Goal: Transaction & Acquisition: Purchase product/service

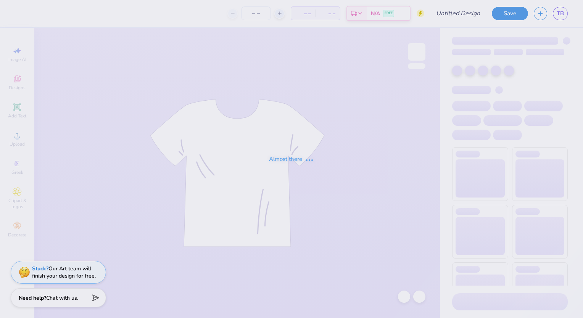
type input "70 Years (1)"
type input "43"
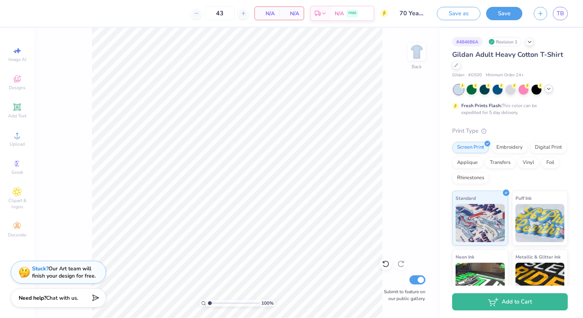
click at [547, 93] on div at bounding box center [511, 90] width 114 height 10
click at [547, 88] on icon at bounding box center [549, 89] width 6 height 6
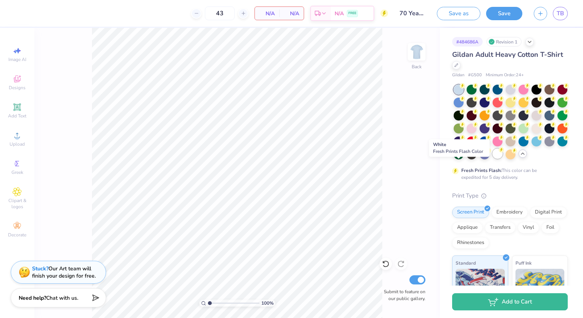
click at [493, 159] on div at bounding box center [498, 154] width 10 height 10
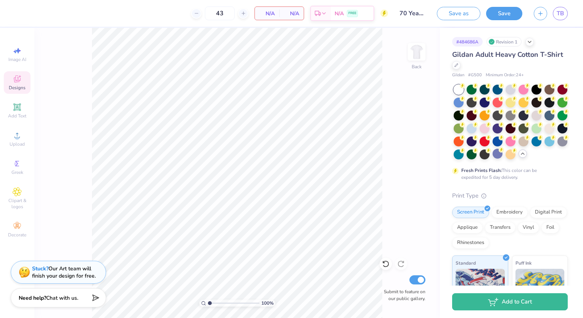
click at [11, 86] on span "Designs" at bounding box center [17, 88] width 17 height 6
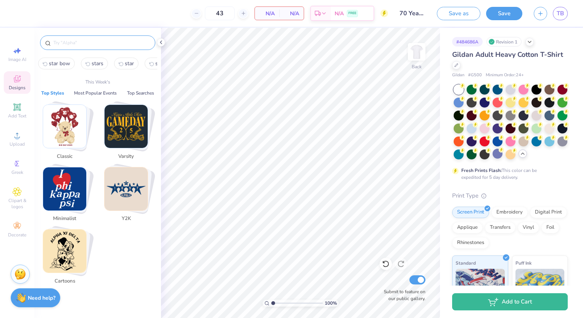
click at [67, 42] on input "text" at bounding box center [102, 43] width 98 height 8
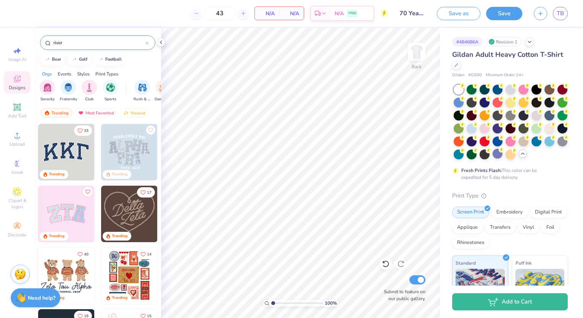
type input "river"
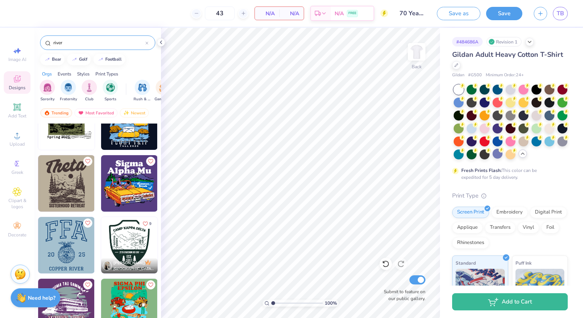
scroll to position [30, 0]
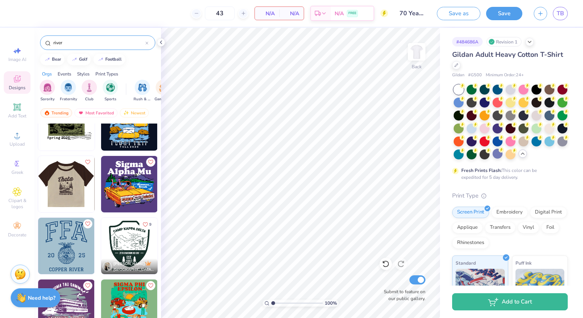
click at [38, 178] on img at bounding box center [10, 184] width 56 height 56
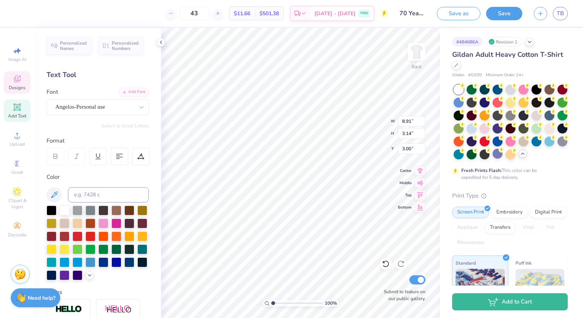
scroll to position [6, 1]
type textarea "Sigma"
type textarea "Fall 2025 RETREAT"
click at [545, 120] on div at bounding box center [550, 115] width 10 height 10
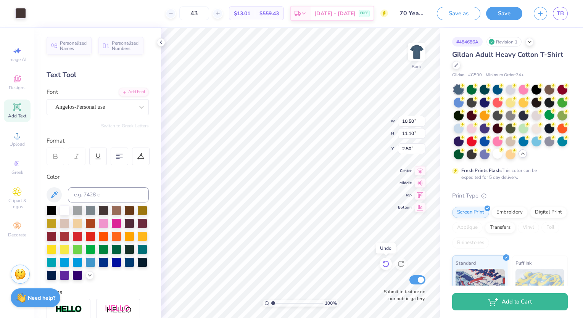
click at [386, 267] on icon at bounding box center [386, 264] width 6 height 7
click at [400, 266] on icon at bounding box center [401, 264] width 6 height 7
click at [388, 267] on icon at bounding box center [386, 264] width 8 height 8
click at [398, 262] on icon at bounding box center [401, 264] width 8 height 8
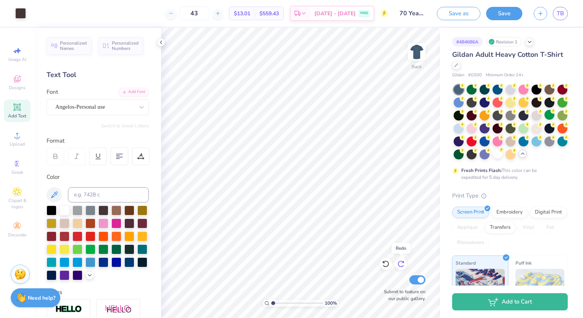
click at [398, 262] on icon at bounding box center [401, 264] width 8 height 8
click at [493, 159] on div at bounding box center [498, 154] width 10 height 10
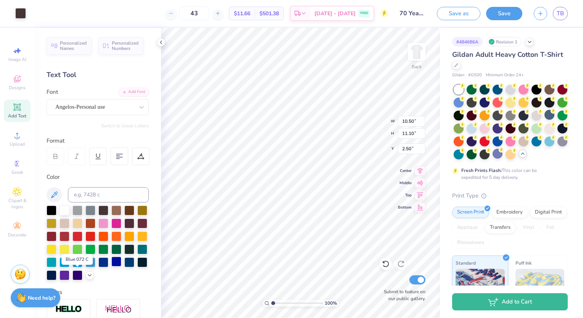
click at [111, 267] on div at bounding box center [116, 262] width 10 height 10
click at [24, 16] on div at bounding box center [20, 12] width 11 height 11
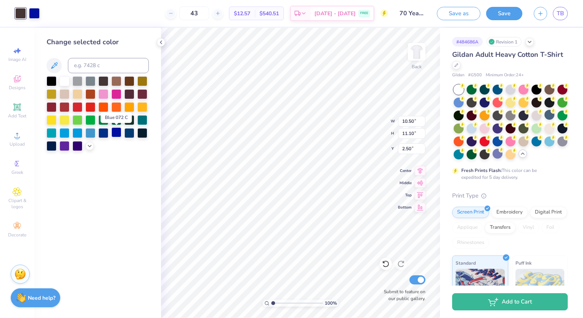
click at [115, 136] on div at bounding box center [116, 133] width 10 height 10
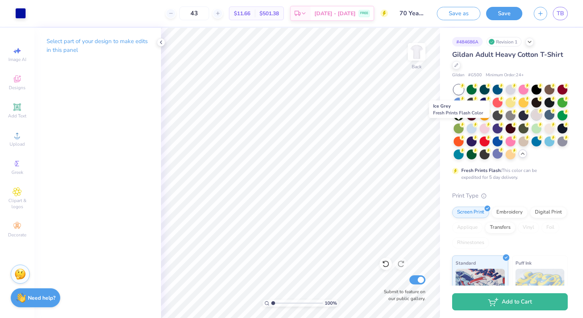
click at [532, 120] on div at bounding box center [537, 115] width 10 height 10
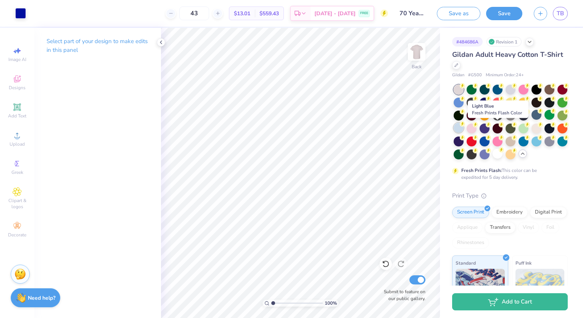
click at [464, 126] on div at bounding box center [459, 128] width 10 height 10
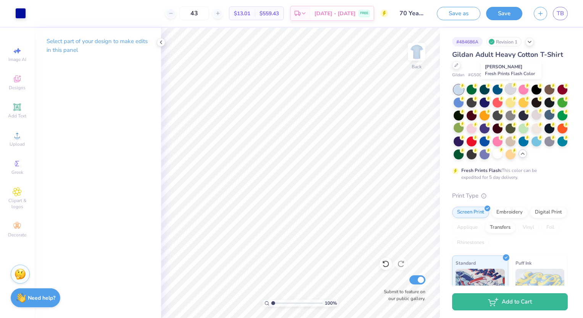
click at [510, 89] on div at bounding box center [511, 89] width 10 height 10
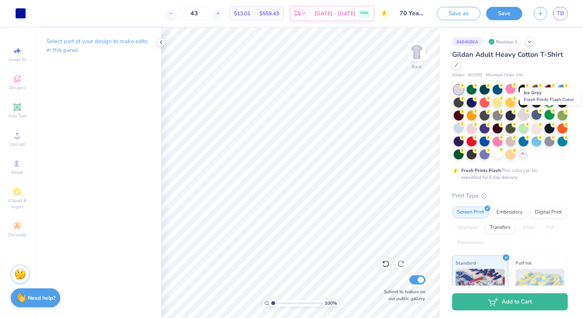
click at [529, 118] on div at bounding box center [524, 115] width 10 height 10
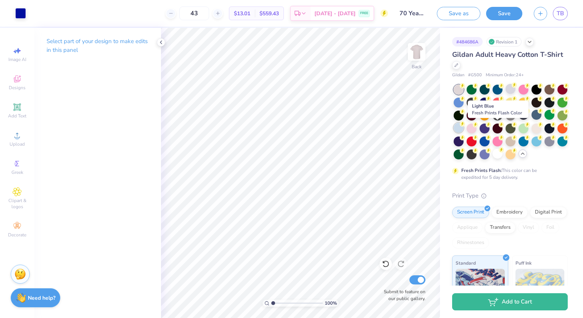
click at [464, 129] on div at bounding box center [459, 128] width 10 height 10
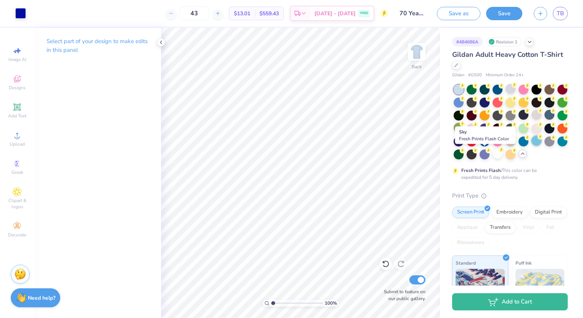
click at [532, 146] on div at bounding box center [537, 141] width 10 height 10
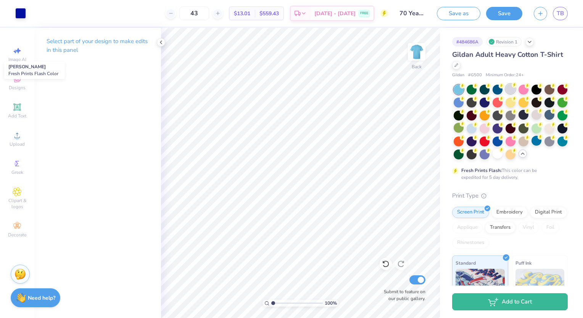
click at [510, 94] on div at bounding box center [511, 89] width 10 height 10
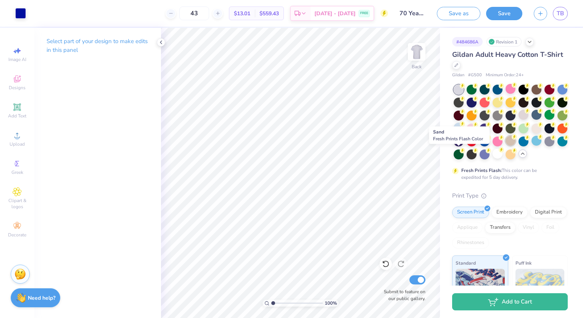
click at [506, 146] on div at bounding box center [511, 141] width 10 height 10
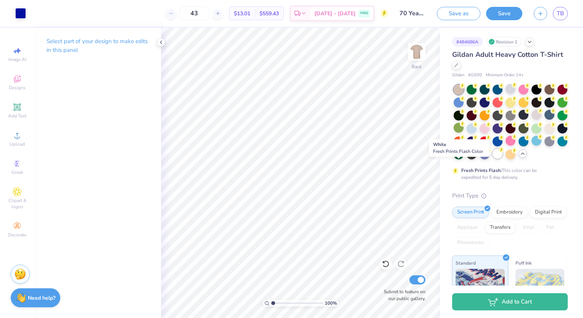
click at [493, 159] on div at bounding box center [498, 154] width 10 height 10
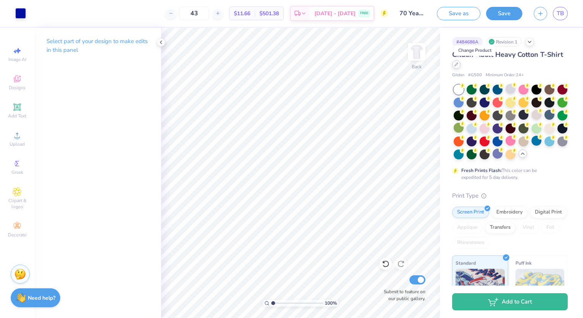
click at [458, 66] on icon at bounding box center [457, 65] width 4 height 4
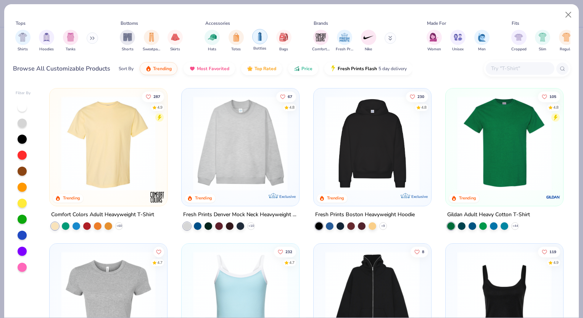
click at [258, 36] on img "filter for Bottles" at bounding box center [260, 36] width 8 height 9
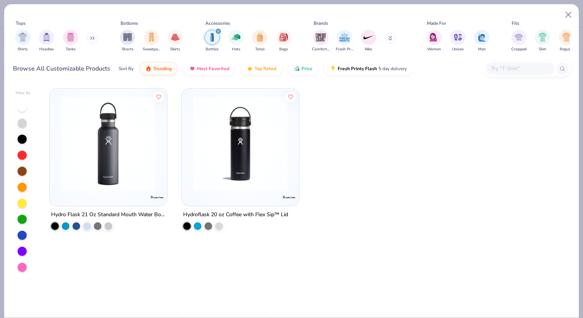
click at [96, 40] on button at bounding box center [92, 37] width 11 height 11
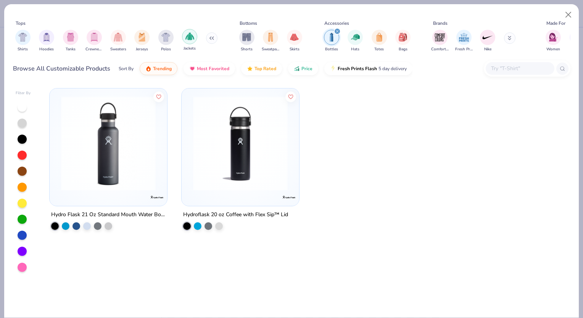
click at [186, 40] on img "filter for Jackets" at bounding box center [190, 36] width 9 height 9
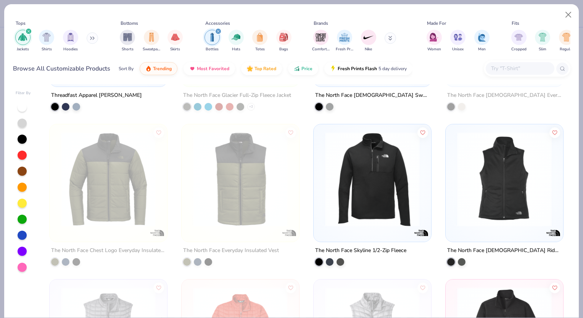
scroll to position [1206, 0]
click at [97, 41] on button at bounding box center [92, 37] width 11 height 11
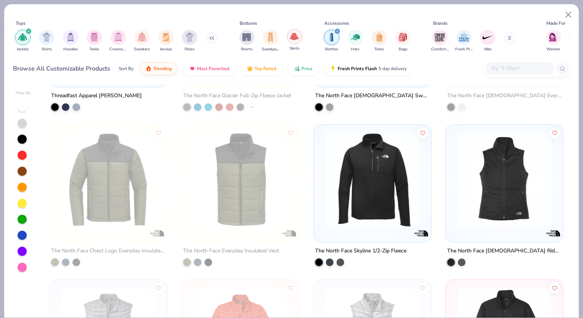
click at [296, 39] on img "filter for Skirts" at bounding box center [294, 36] width 9 height 9
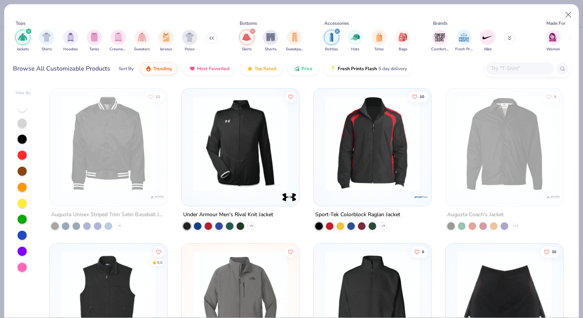
click at [30, 30] on icon "filter for Jackets" at bounding box center [28, 31] width 3 height 3
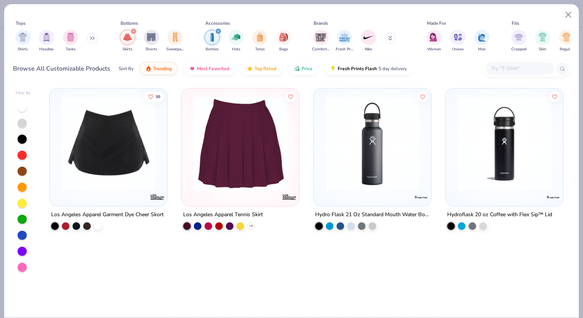
click at [218, 30] on icon "filter for Bottles" at bounding box center [218, 31] width 3 height 3
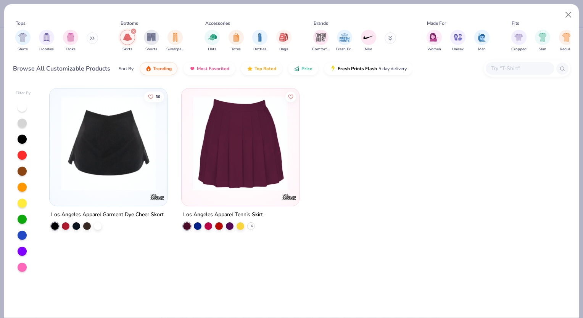
click at [131, 31] on div "filter for Skirts" at bounding box center [133, 31] width 7 height 7
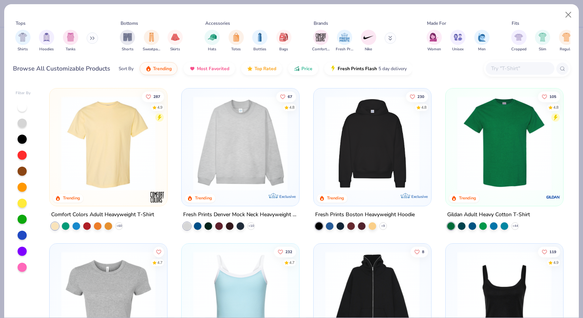
click at [94, 41] on button at bounding box center [92, 37] width 11 height 11
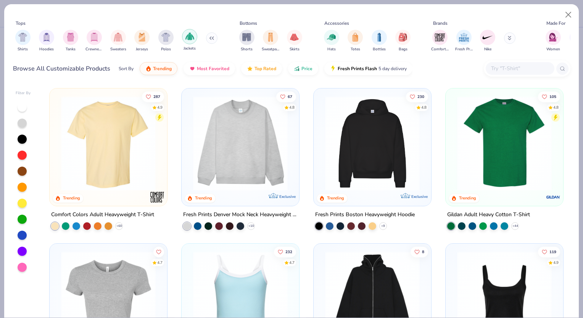
click at [187, 40] on img "filter for Jackets" at bounding box center [190, 36] width 9 height 9
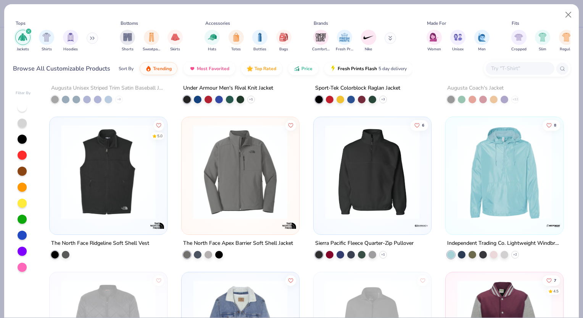
scroll to position [131, 0]
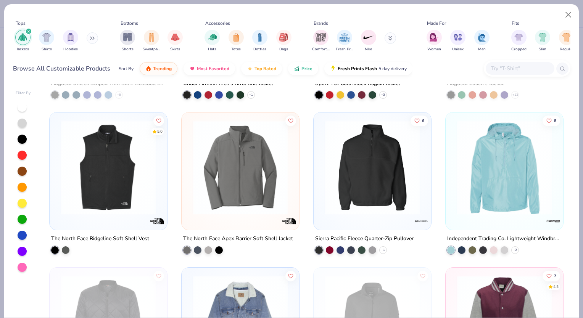
click at [470, 169] on img at bounding box center [505, 167] width 102 height 95
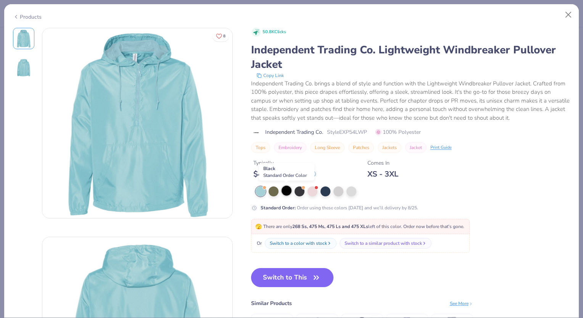
click at [290, 192] on div at bounding box center [287, 191] width 10 height 10
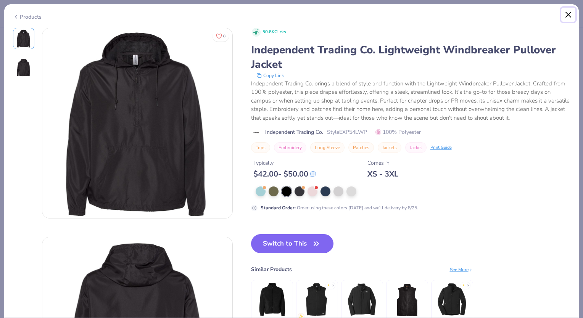
click at [568, 16] on button "Close" at bounding box center [569, 15] width 15 height 15
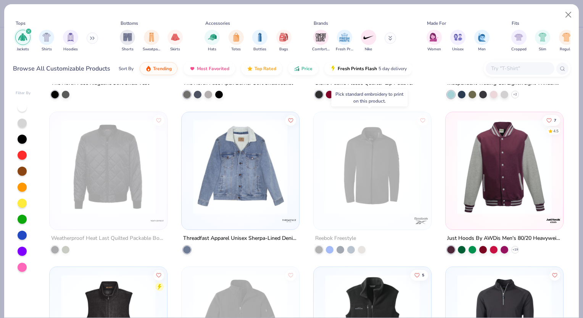
scroll to position [377, 0]
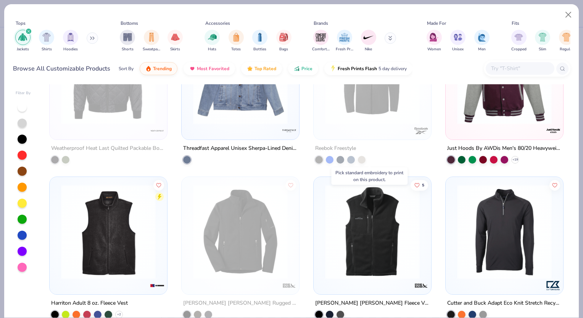
click at [382, 121] on img at bounding box center [372, 76] width 102 height 95
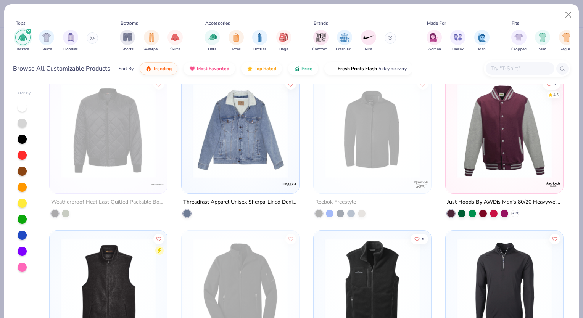
scroll to position [323, 0]
click at [569, 10] on button "Close" at bounding box center [569, 15] width 15 height 15
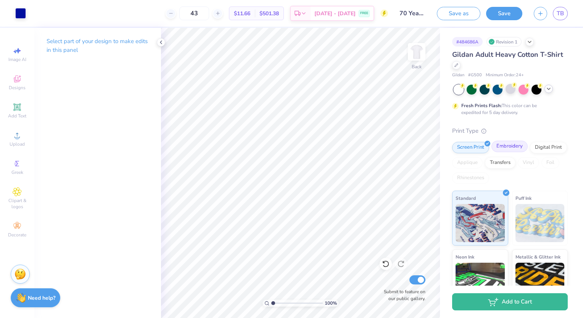
click at [510, 151] on div "Embroidery" at bounding box center [510, 146] width 36 height 11
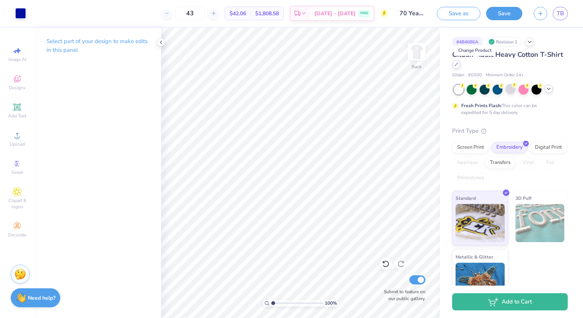
click at [458, 65] on icon at bounding box center [457, 65] width 4 height 4
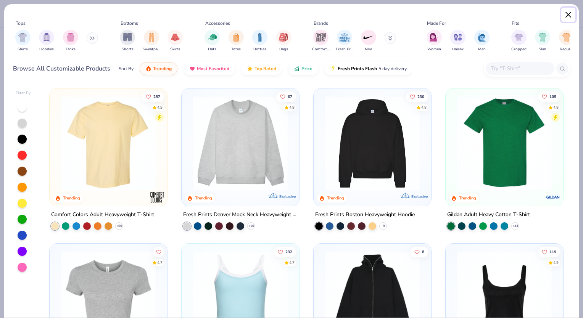
click at [569, 11] on button "Close" at bounding box center [569, 15] width 15 height 15
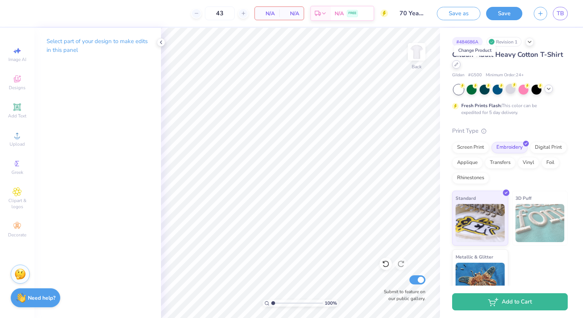
click at [461, 67] on div at bounding box center [456, 64] width 8 height 8
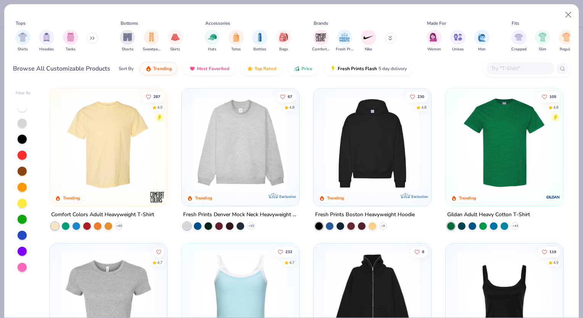
click at [91, 37] on button at bounding box center [92, 37] width 11 height 11
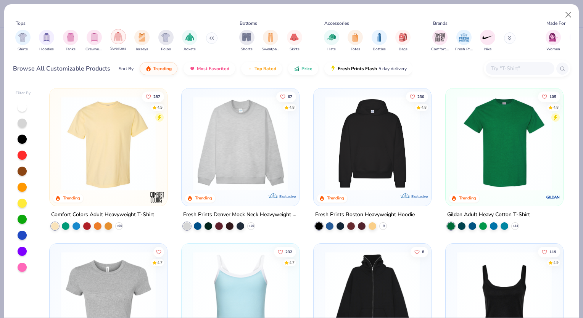
click at [121, 41] on div "filter for Sweaters" at bounding box center [118, 36] width 15 height 15
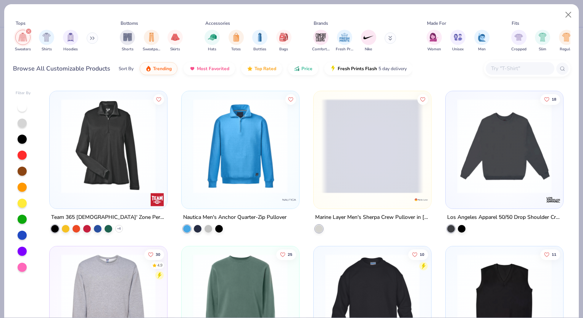
scroll to position [1239, 0]
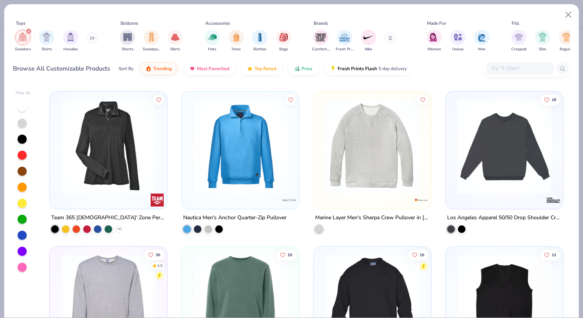
click at [30, 30] on icon "filter for Sweaters" at bounding box center [28, 31] width 3 height 3
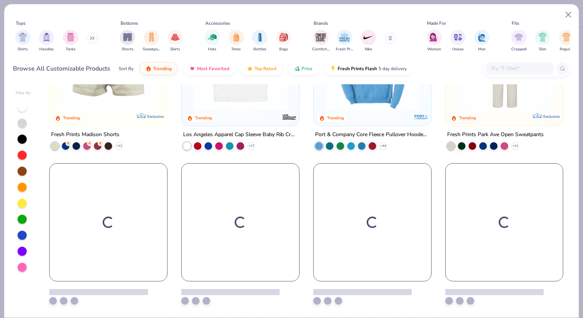
scroll to position [701, 0]
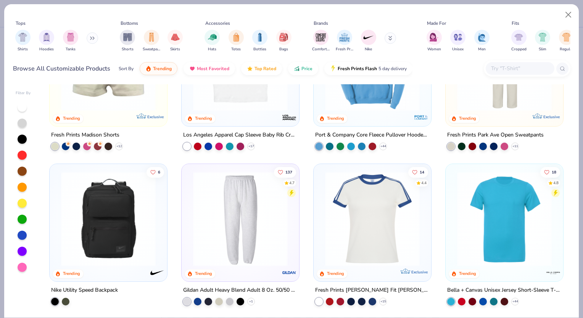
click at [92, 39] on icon at bounding box center [90, 38] width 1 height 3
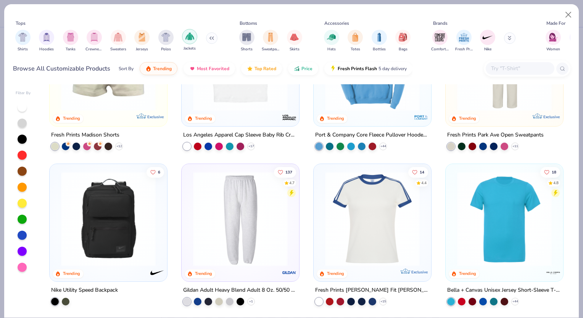
click at [186, 39] on img "filter for Jackets" at bounding box center [190, 36] width 9 height 9
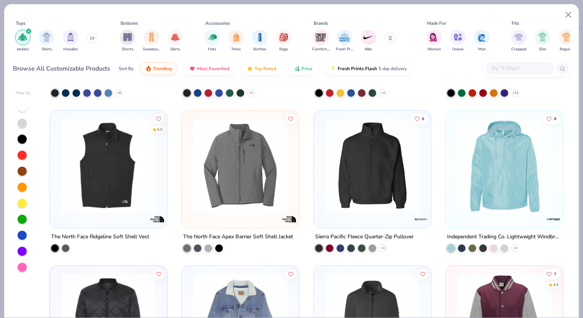
scroll to position [134, 0]
click at [518, 146] on img at bounding box center [505, 165] width 102 height 95
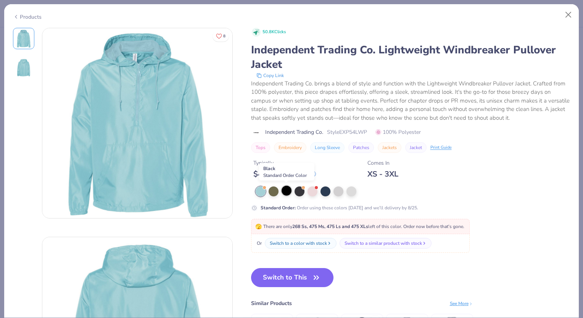
click at [283, 195] on div at bounding box center [287, 191] width 10 height 10
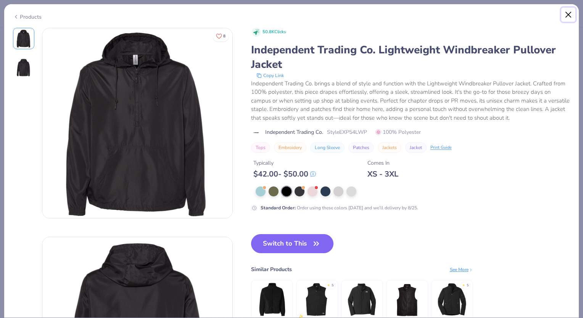
click at [569, 15] on button "Close" at bounding box center [569, 15] width 15 height 15
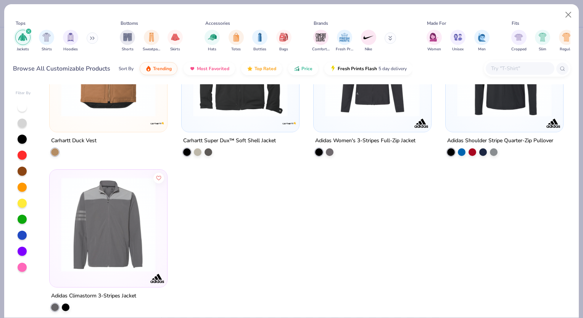
scroll to position [3030, 0]
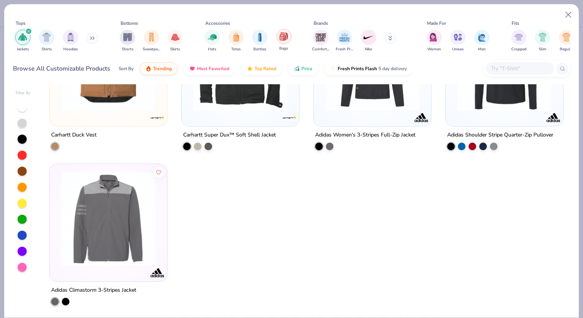
click at [279, 41] on div "filter for Bags" at bounding box center [283, 36] width 15 height 15
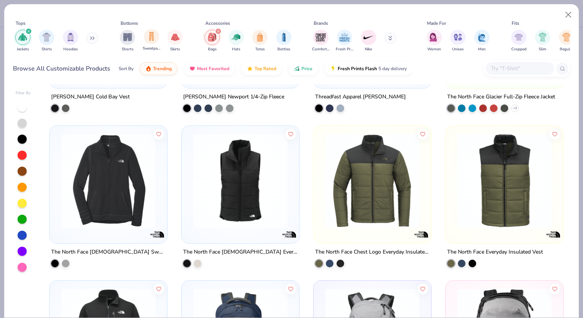
scroll to position [1428, 0]
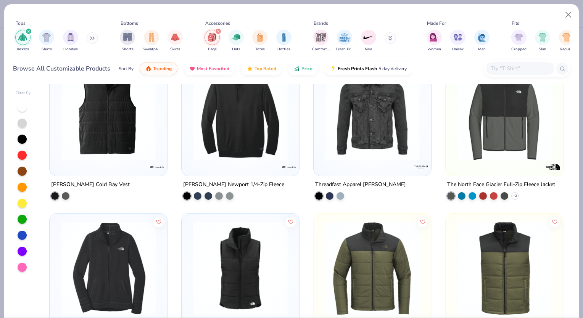
click at [29, 30] on icon "filter for Jackets" at bounding box center [28, 31] width 3 height 3
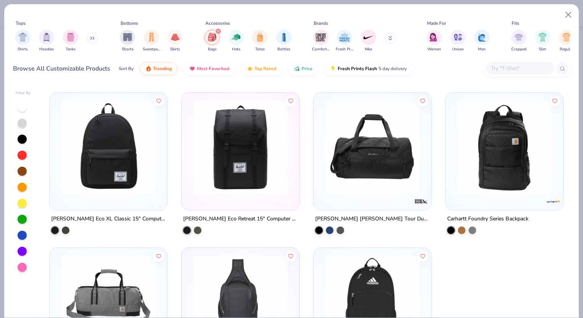
scroll to position [1232, 0]
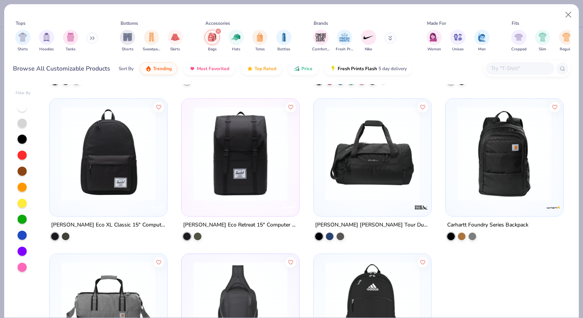
click at [382, 167] on img at bounding box center [372, 154] width 102 height 95
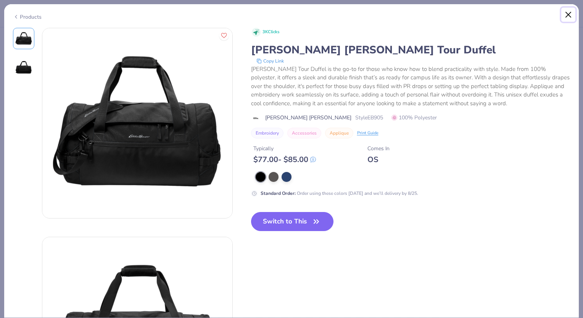
click at [570, 15] on button "Close" at bounding box center [569, 15] width 15 height 15
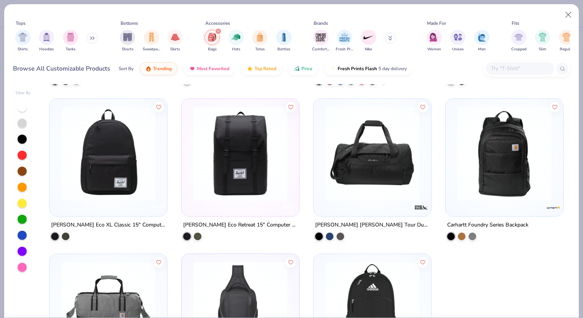
click at [146, 142] on img at bounding box center [108, 154] width 102 height 95
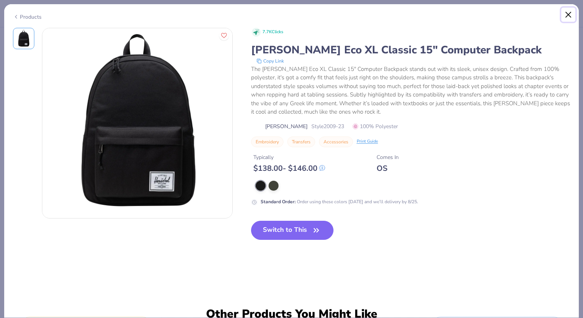
click at [568, 16] on button "Close" at bounding box center [569, 15] width 15 height 15
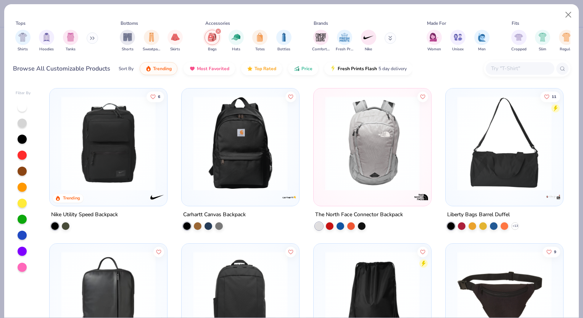
click at [144, 135] on img at bounding box center [108, 143] width 102 height 95
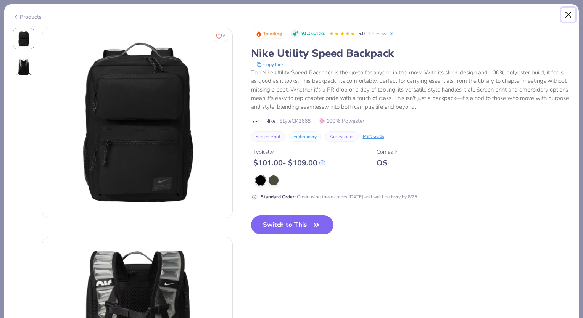
click at [571, 16] on button "Close" at bounding box center [569, 15] width 15 height 15
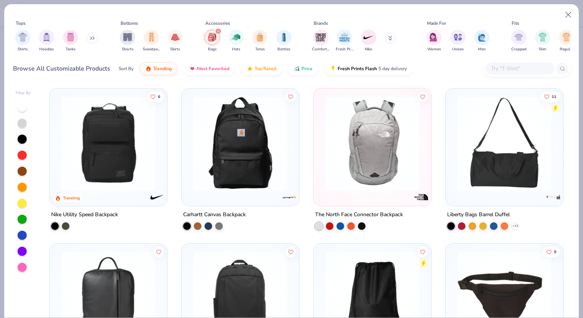
scroll to position [59, 0]
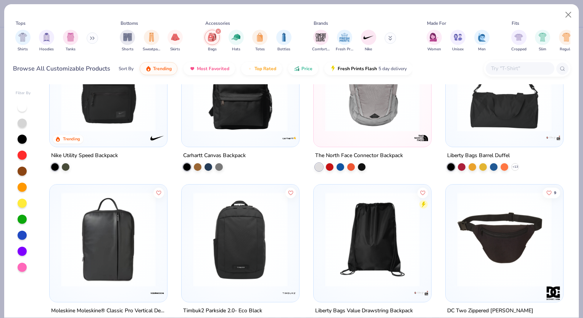
click at [491, 245] on img at bounding box center [505, 239] width 102 height 95
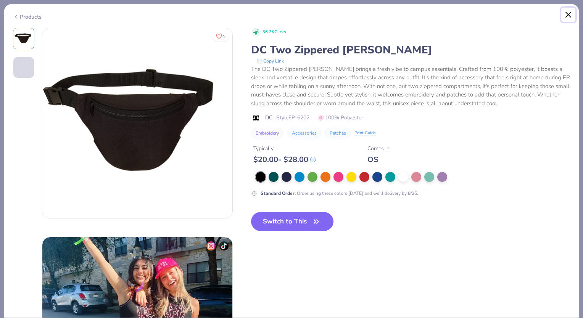
click at [565, 13] on button "Close" at bounding box center [569, 15] width 15 height 15
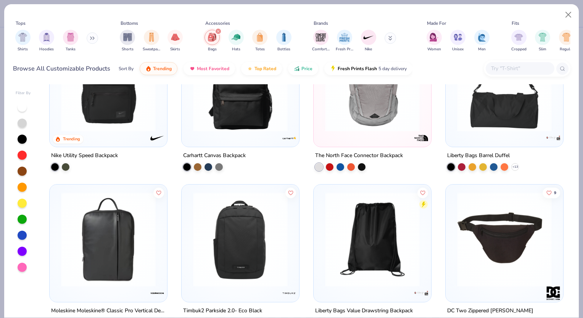
click at [489, 227] on img at bounding box center [505, 239] width 102 height 95
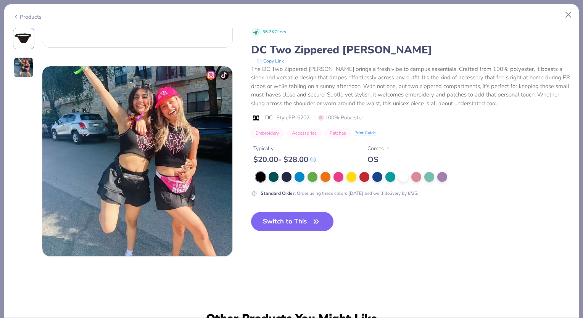
scroll to position [171, 0]
click at [565, 19] on button "Close" at bounding box center [569, 15] width 15 height 15
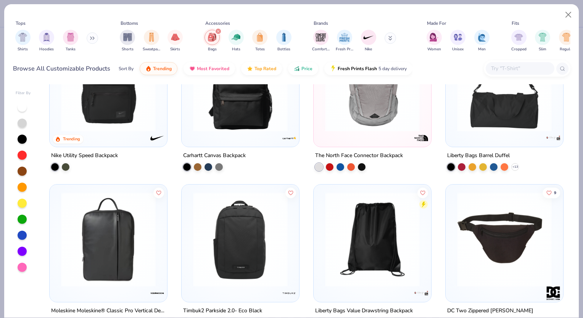
click at [218, 31] on icon "filter for Bags" at bounding box center [218, 31] width 2 height 2
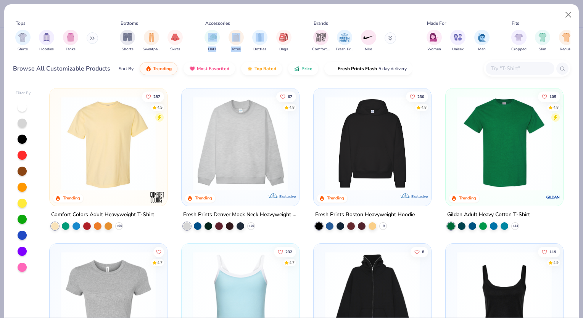
drag, startPoint x: 252, startPoint y: 39, endPoint x: 279, endPoint y: 26, distance: 30.4
click at [279, 26] on div "Accessories Hats Totes Bottles Bags" at bounding box center [248, 37] width 92 height 35
drag, startPoint x: 279, startPoint y: 26, endPoint x: 272, endPoint y: 23, distance: 8.0
click at [272, 23] on div "Accessories" at bounding box center [248, 23] width 92 height 7
click at [234, 39] on img "filter for Totes" at bounding box center [236, 36] width 8 height 9
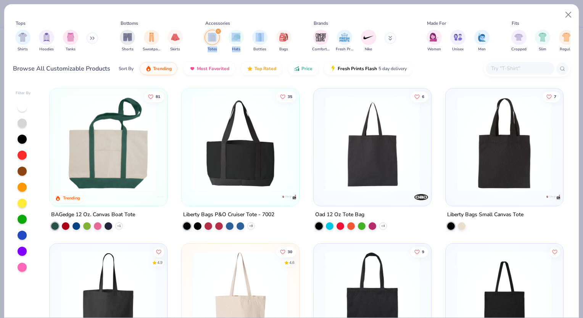
click at [238, 24] on div "Accessories" at bounding box center [248, 23] width 92 height 7
click at [569, 20] on button "Close" at bounding box center [569, 15] width 15 height 15
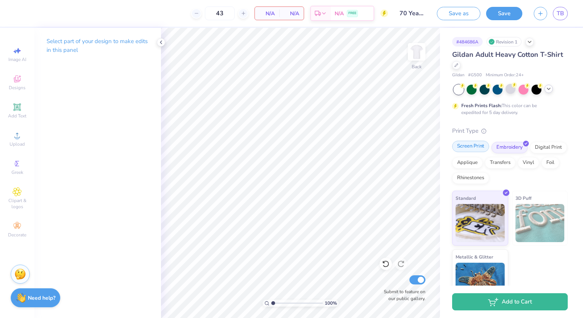
click at [465, 146] on div "Screen Print" at bounding box center [470, 146] width 37 height 11
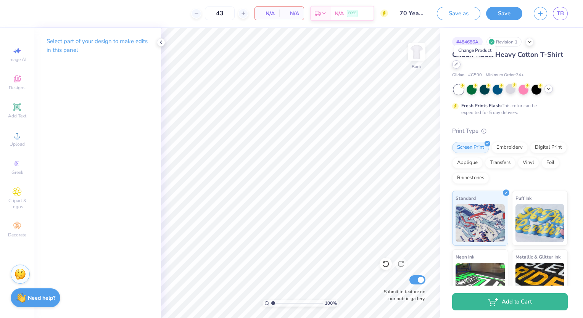
click at [458, 63] on icon at bounding box center [457, 65] width 4 height 4
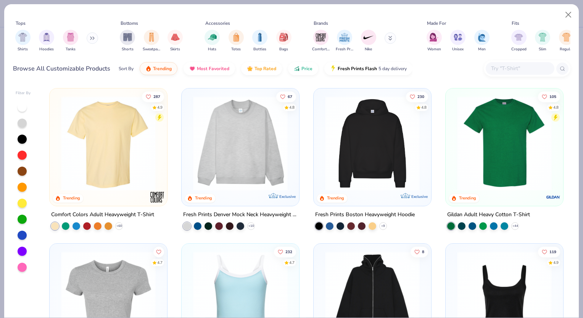
click at [97, 36] on button at bounding box center [92, 37] width 11 height 11
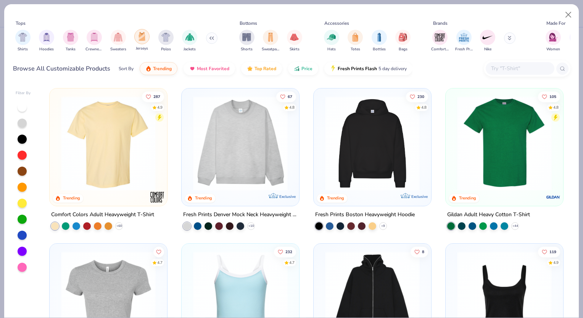
click at [136, 32] on div "filter for Jerseys" at bounding box center [141, 36] width 15 height 15
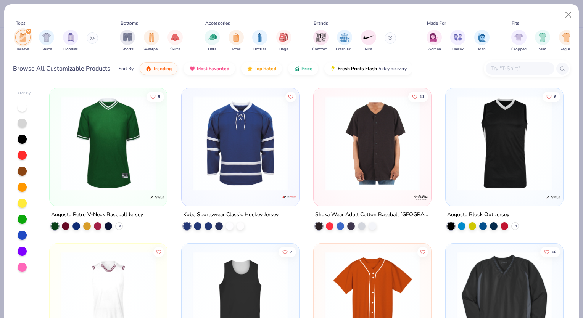
click at [33, 33] on div "Jerseys Shirts Hoodies" at bounding box center [57, 41] width 88 height 28
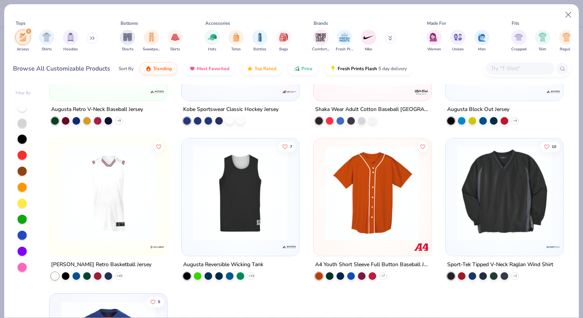
click at [29, 28] on div "filter for Jerseys" at bounding box center [28, 31] width 7 height 7
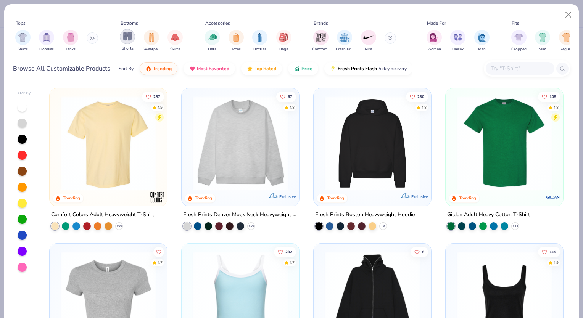
click at [126, 37] on img "filter for Shorts" at bounding box center [127, 36] width 9 height 9
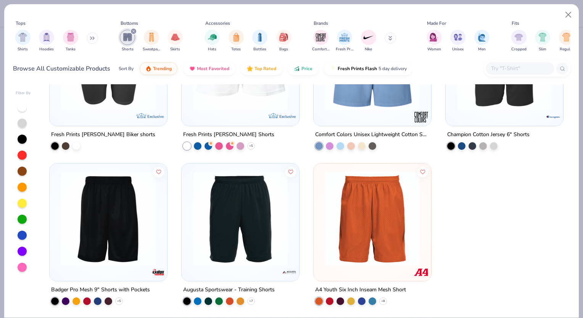
scroll to position [1262, 0]
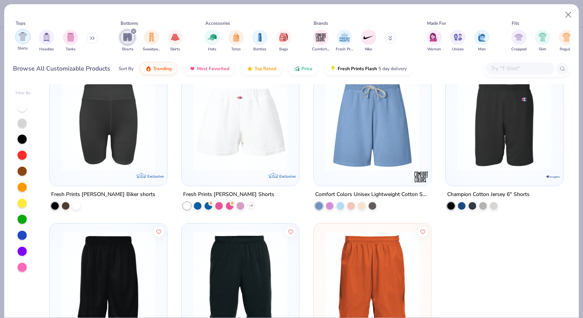
click at [26, 34] on img "filter for Shirts" at bounding box center [22, 36] width 9 height 9
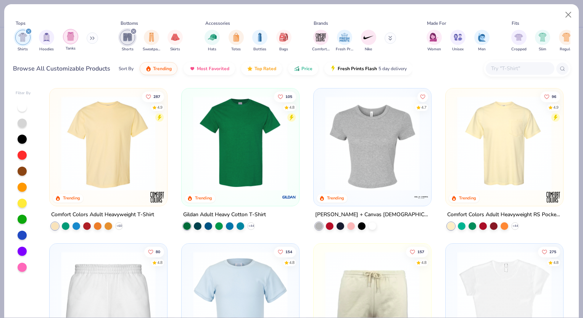
click at [73, 39] on img "filter for Tanks" at bounding box center [70, 36] width 8 height 9
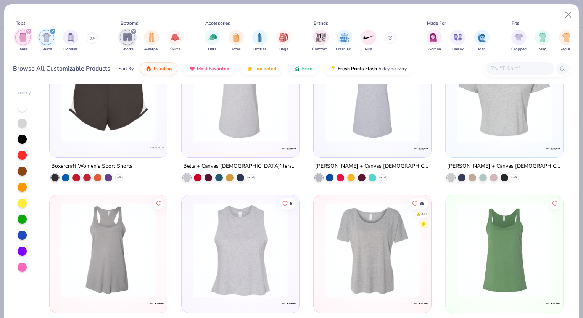
scroll to position [4862, 0]
click at [136, 116] on img at bounding box center [108, 95] width 102 height 95
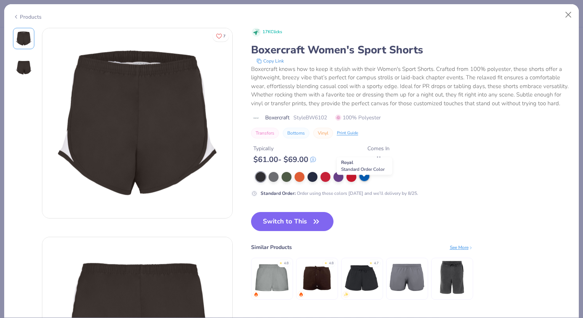
click at [362, 181] on div at bounding box center [365, 176] width 10 height 10
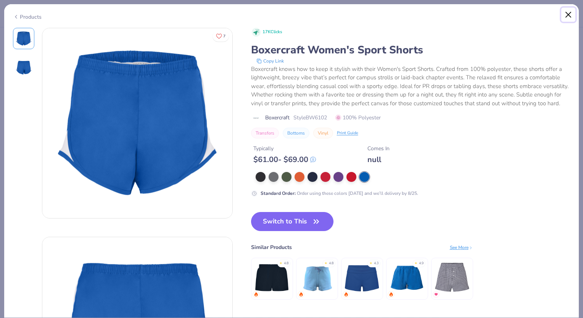
click at [562, 12] on button "Close" at bounding box center [569, 15] width 15 height 15
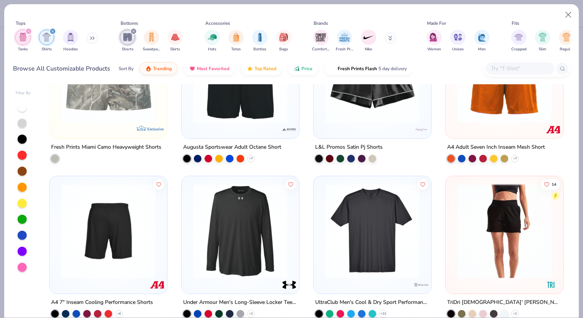
scroll to position [5556, 0]
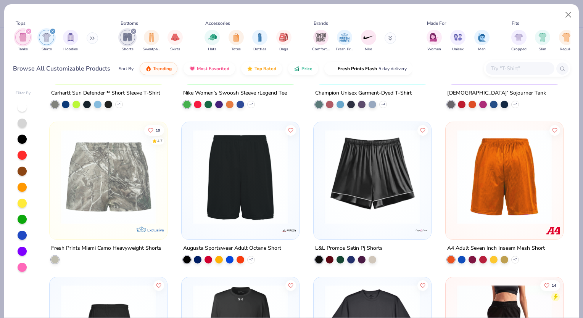
click at [372, 173] on img at bounding box center [372, 177] width 102 height 95
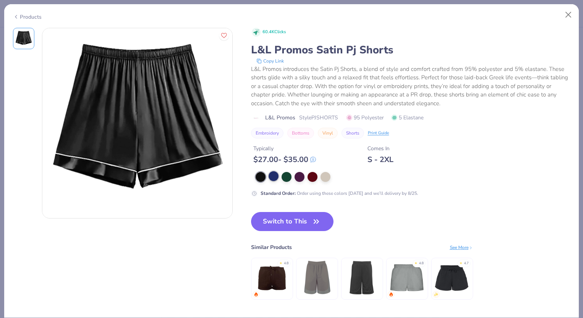
click at [269, 179] on div at bounding box center [274, 176] width 10 height 10
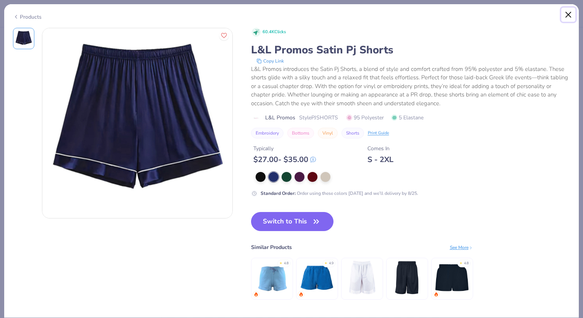
click at [567, 16] on button "Close" at bounding box center [569, 15] width 15 height 15
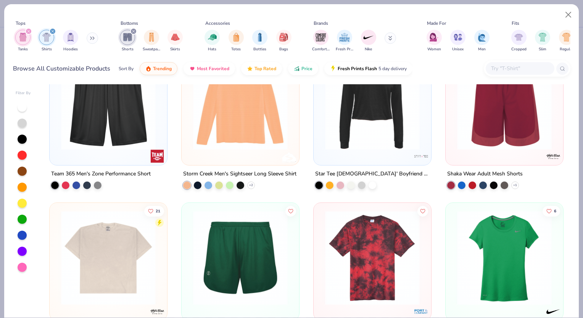
scroll to position [6424, 0]
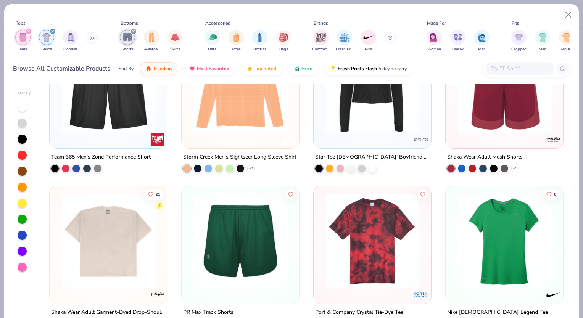
click at [513, 69] on input "text" at bounding box center [520, 68] width 59 height 9
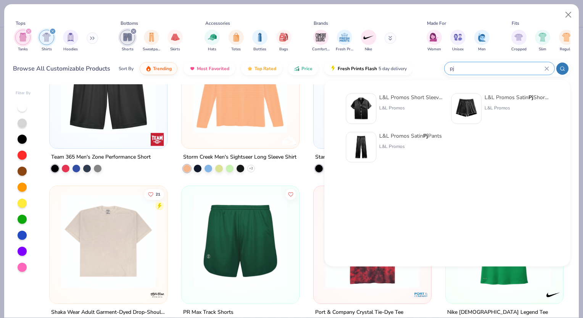
type input "pj"
click at [407, 98] on div "L&L Promos Short Sleeve Satin Pj Top" at bounding box center [411, 98] width 64 height 8
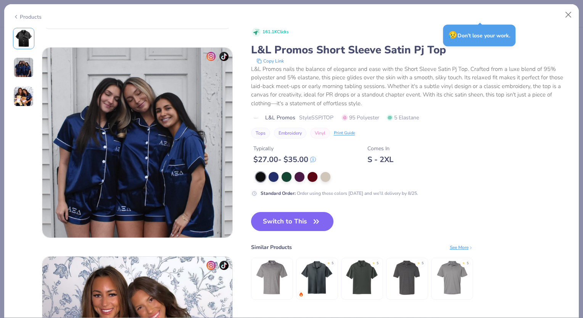
scroll to position [189, 0]
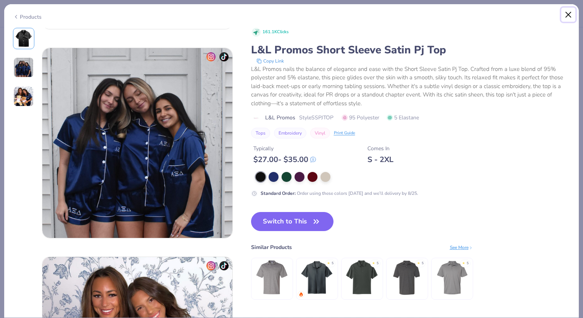
click at [576, 16] on button "Close" at bounding box center [569, 15] width 15 height 15
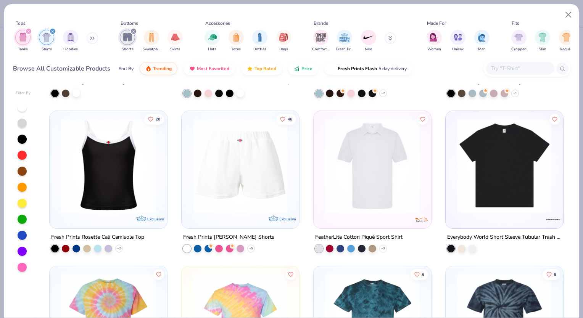
scroll to position [8828, 0]
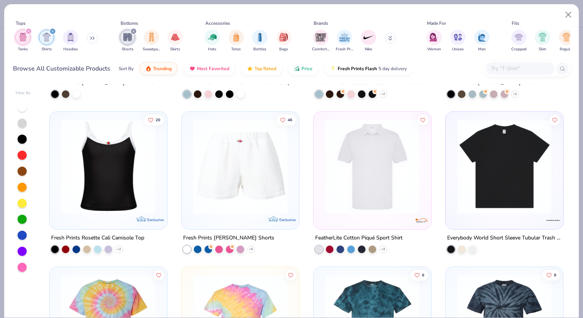
click at [87, 178] on img at bounding box center [108, 166] width 102 height 95
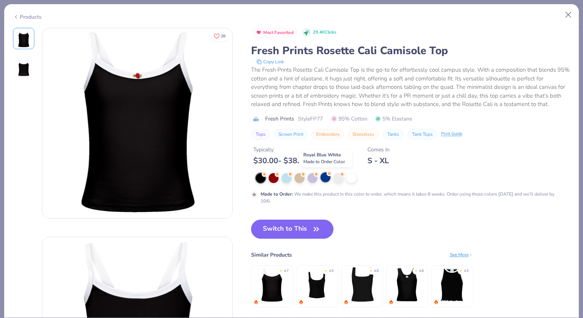
click at [326, 180] on div at bounding box center [326, 178] width 10 height 10
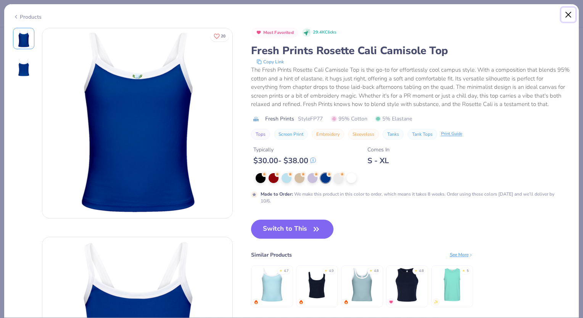
click at [573, 10] on button "Close" at bounding box center [569, 15] width 15 height 15
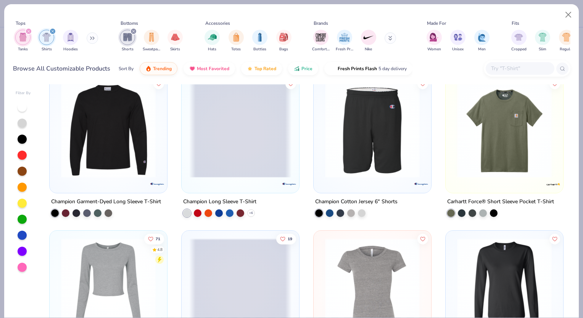
scroll to position [9484, 0]
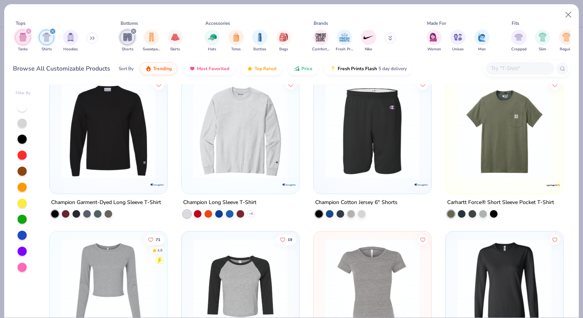
click at [514, 69] on input "text" at bounding box center [520, 68] width 59 height 9
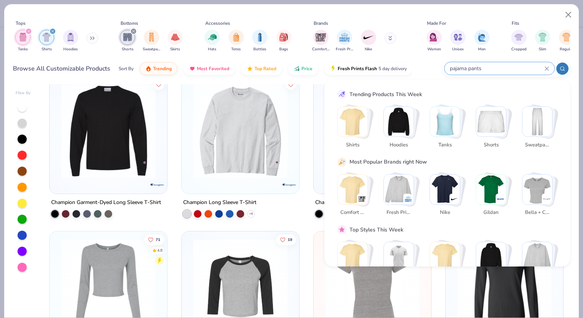
type input "pajama pants"
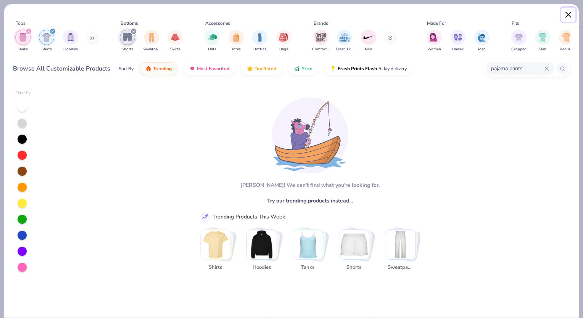
click at [568, 10] on button "Close" at bounding box center [569, 15] width 15 height 15
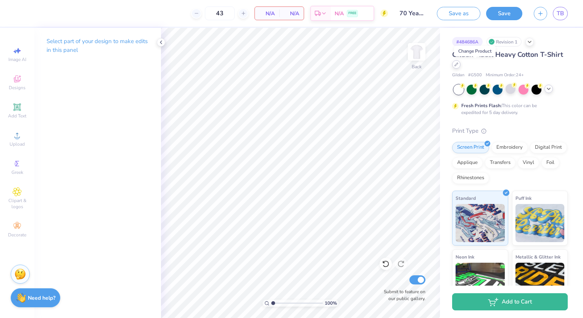
click at [461, 68] on div at bounding box center [456, 64] width 8 height 8
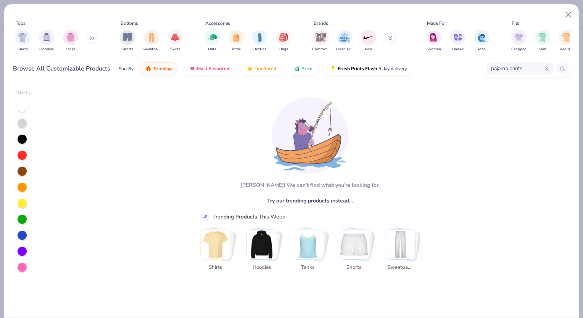
click at [546, 69] on icon at bounding box center [546, 68] width 3 height 3
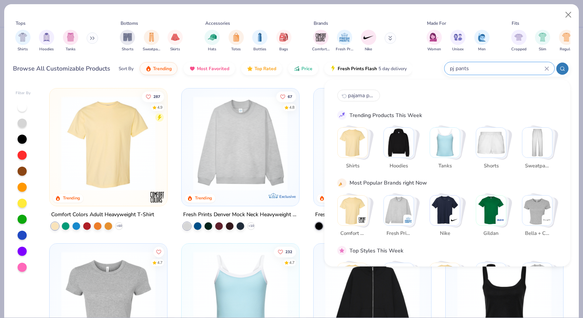
type input "pj pants"
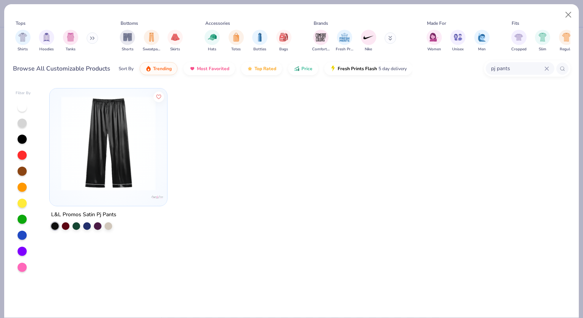
click at [153, 159] on img at bounding box center [108, 143] width 102 height 95
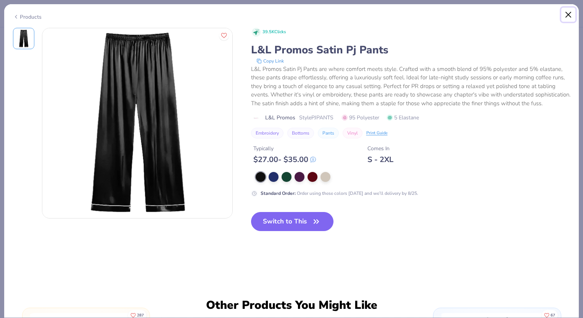
click at [570, 12] on button "Close" at bounding box center [569, 15] width 15 height 15
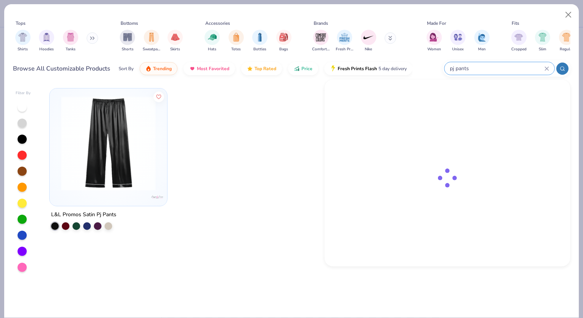
click at [508, 67] on input "pj pants" at bounding box center [496, 68] width 95 height 9
click at [461, 66] on input "pj pants" at bounding box center [496, 68] width 95 height 9
click at [474, 65] on input "pj pants" at bounding box center [496, 68] width 95 height 9
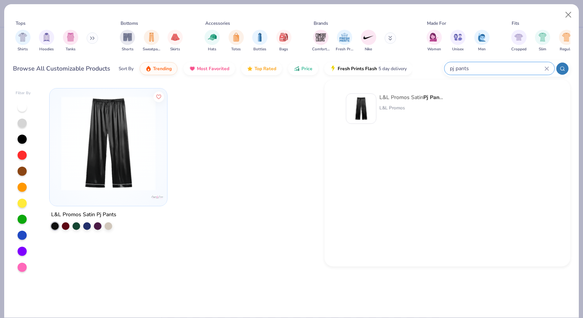
click at [474, 65] on input "pj pants" at bounding box center [496, 68] width 95 height 9
click at [549, 70] on icon at bounding box center [546, 68] width 3 height 3
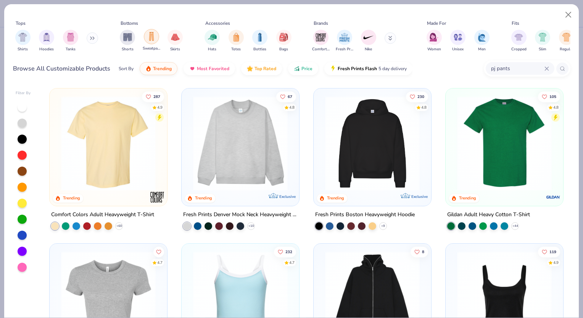
click at [146, 40] on div "filter for Sweatpants" at bounding box center [151, 36] width 15 height 15
